Goal: Find specific page/section: Find specific page/section

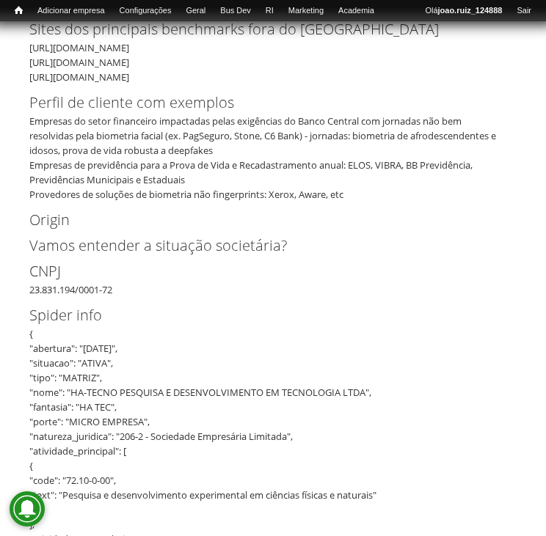
scroll to position [777, 0]
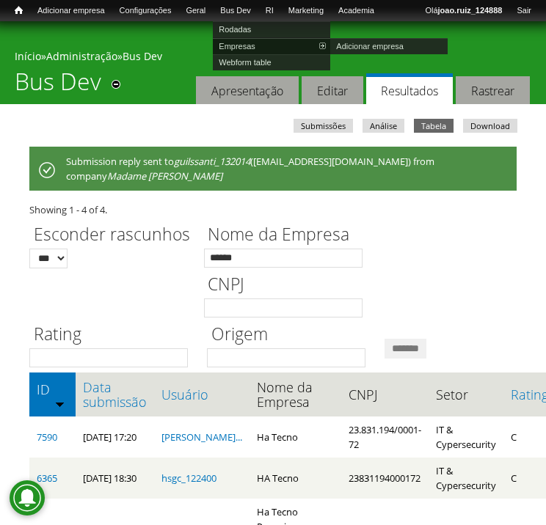
click at [259, 45] on link "Empresas" at bounding box center [271, 46] width 117 height 16
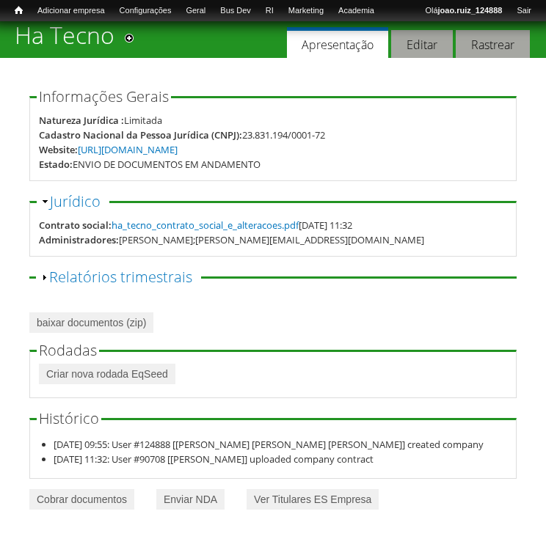
scroll to position [62, 0]
